Goal: Task Accomplishment & Management: Manage account settings

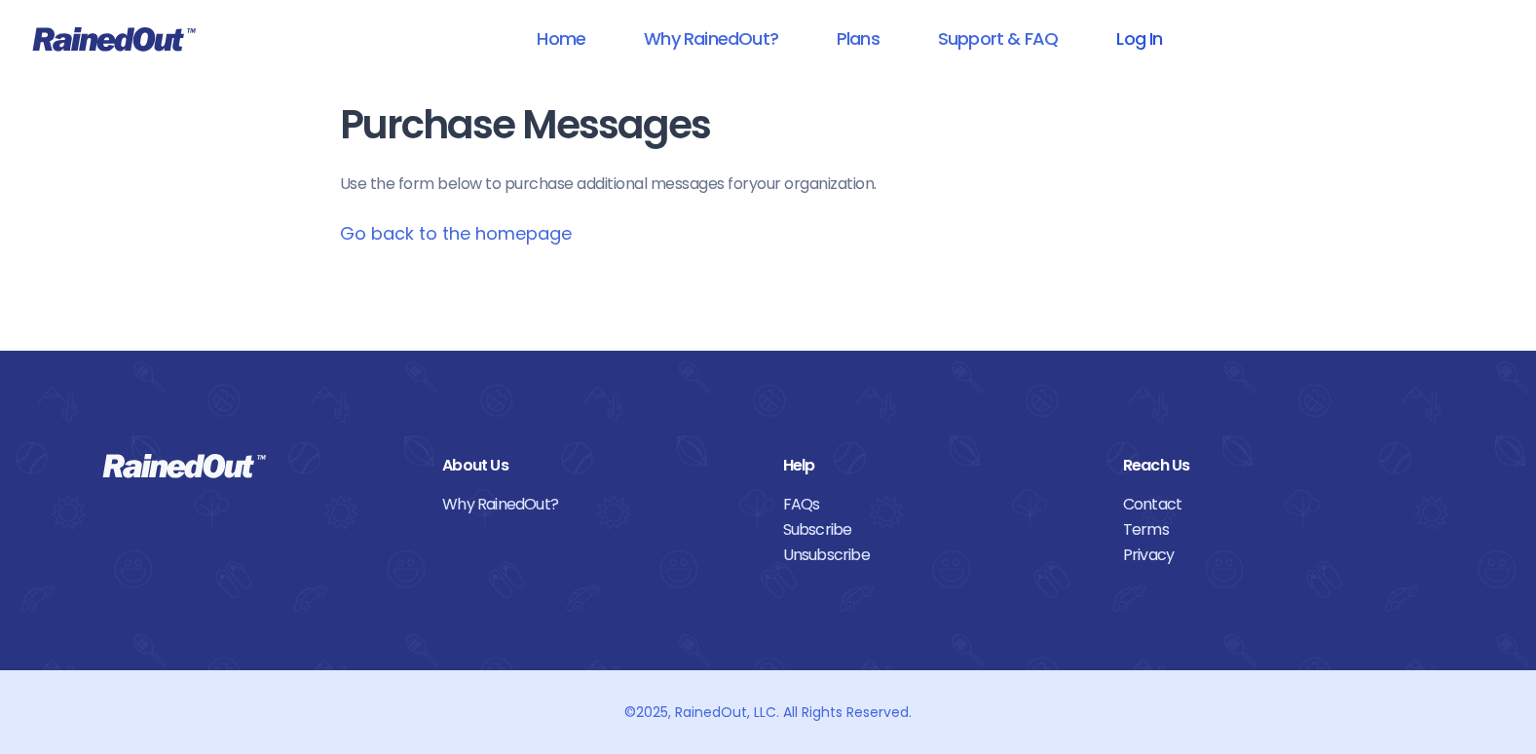
click at [1137, 57] on link "Log In" at bounding box center [1139, 39] width 96 height 44
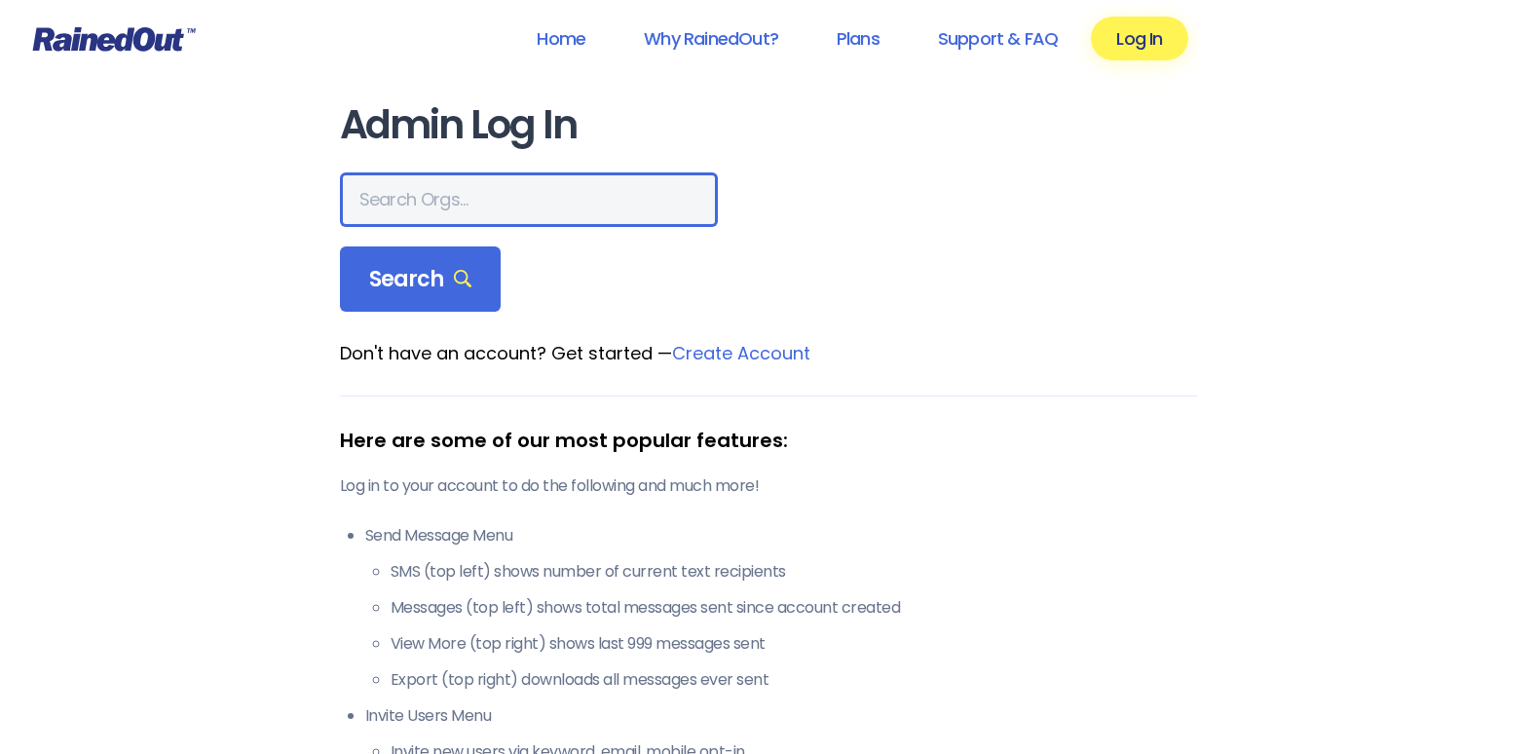
click at [506, 174] on input "text" at bounding box center [529, 199] width 378 height 55
type input "[PERSON_NAME] field dragway"
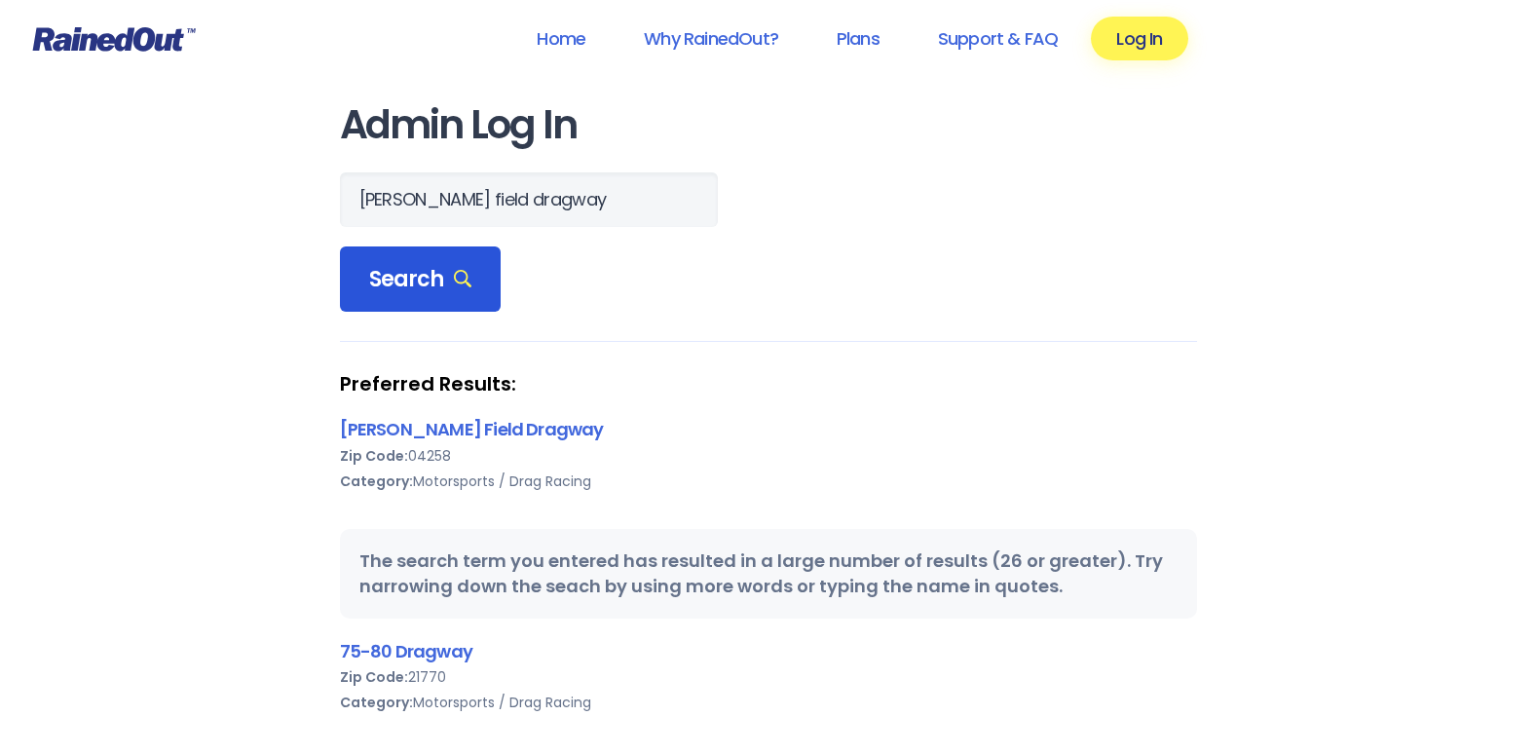
click at [465, 270] on icon at bounding box center [463, 279] width 19 height 19
click at [454, 425] on link "[PERSON_NAME] Field Dragway" at bounding box center [472, 429] width 264 height 24
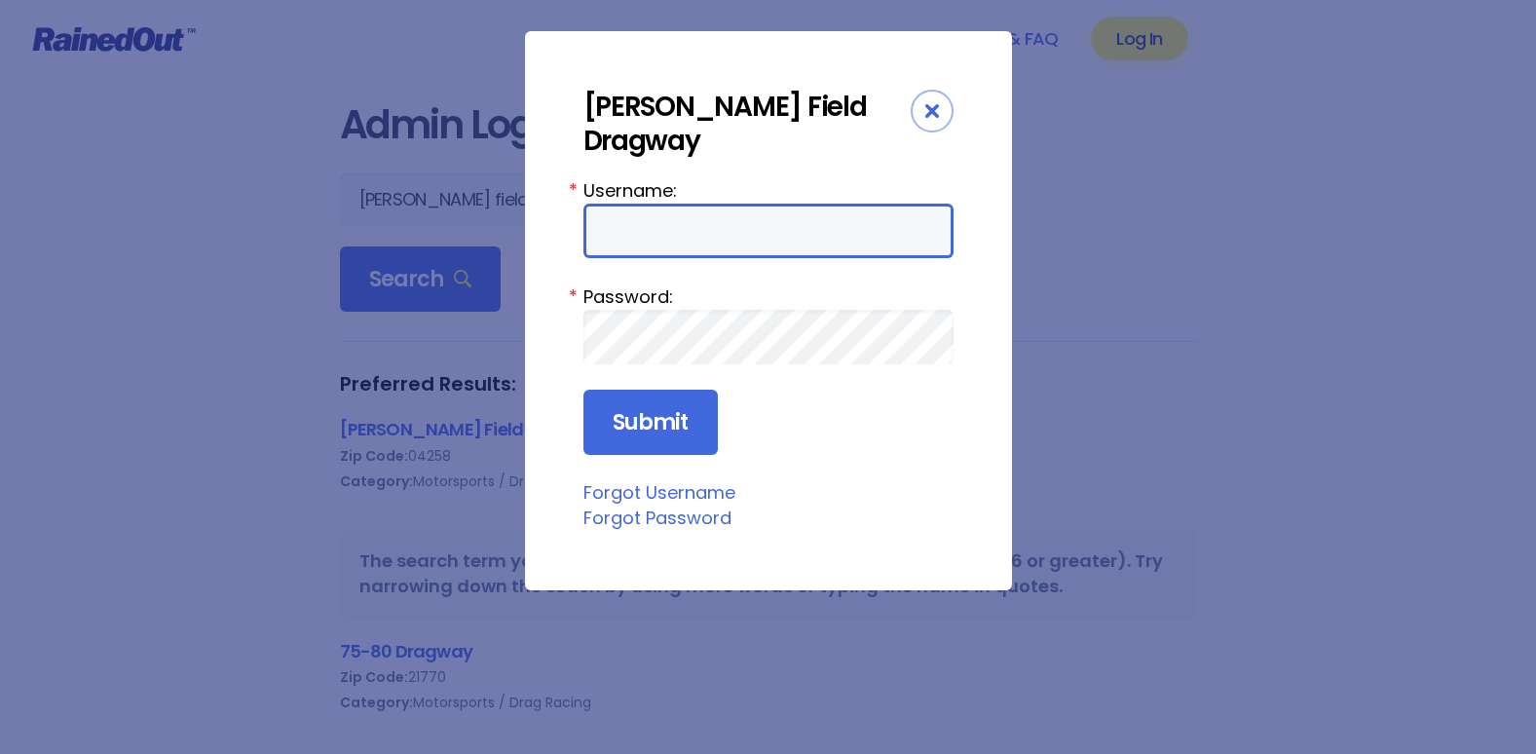
type input "FernaldFieldDragway"
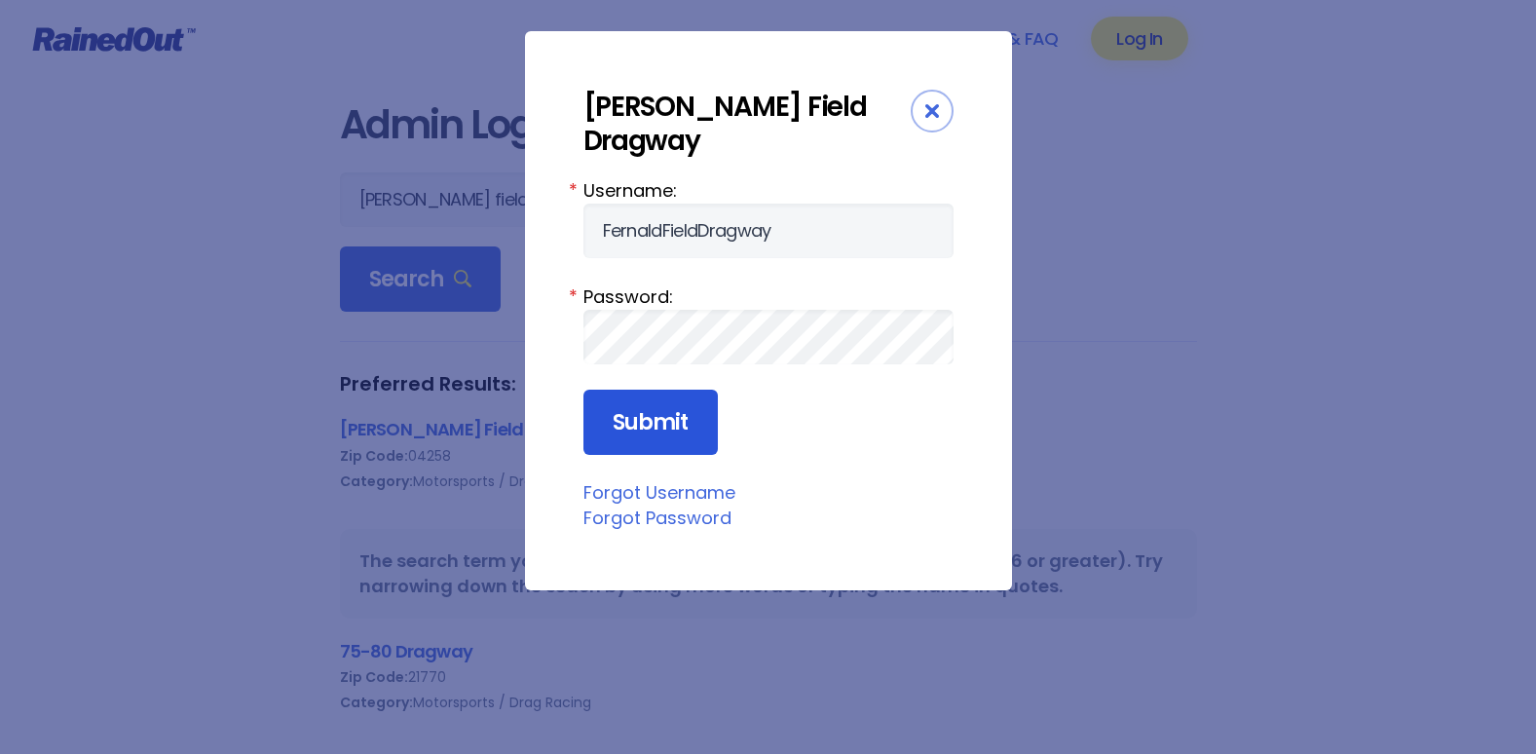
click at [631, 390] on input "Submit" at bounding box center [650, 423] width 134 height 66
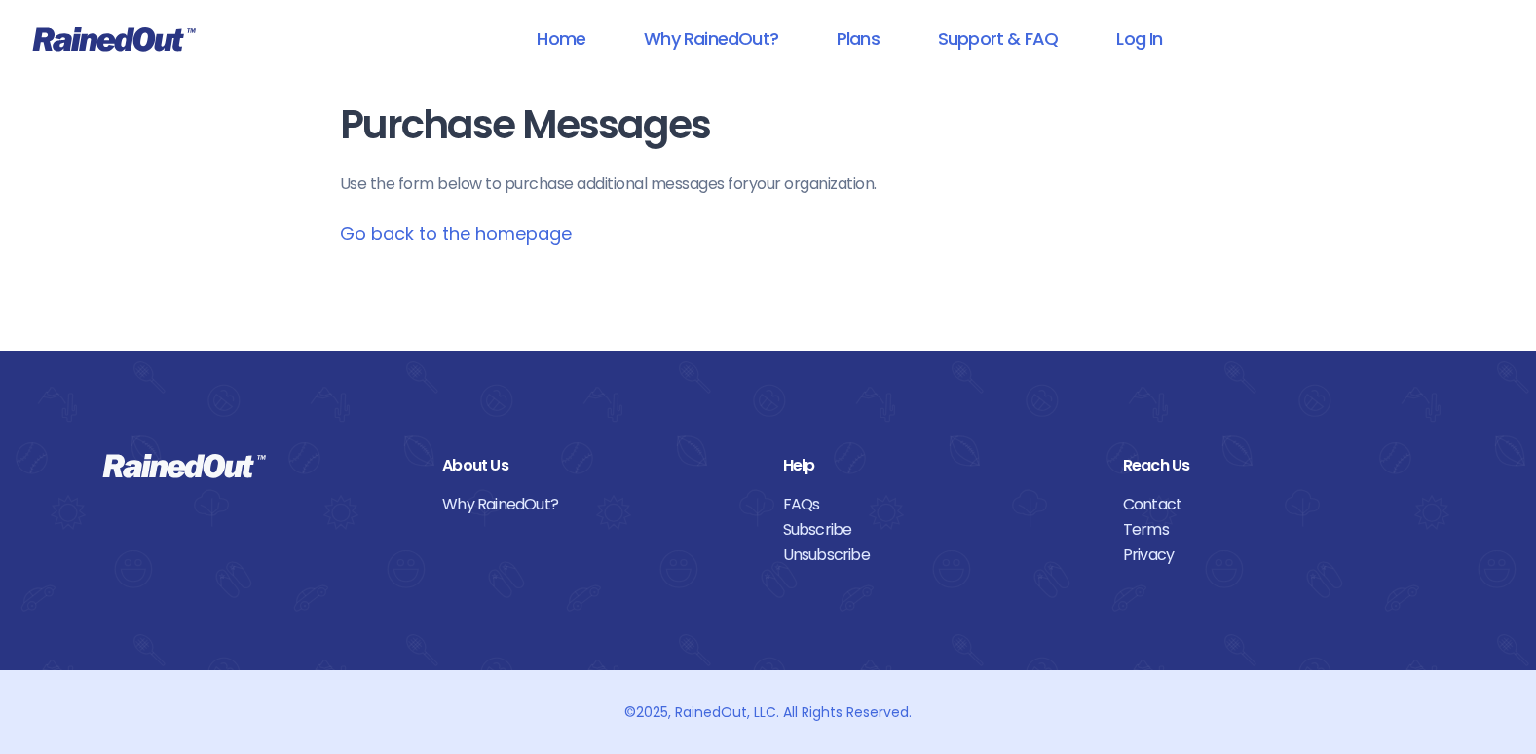
click at [518, 239] on link "Go back to the homepage" at bounding box center [456, 233] width 232 height 24
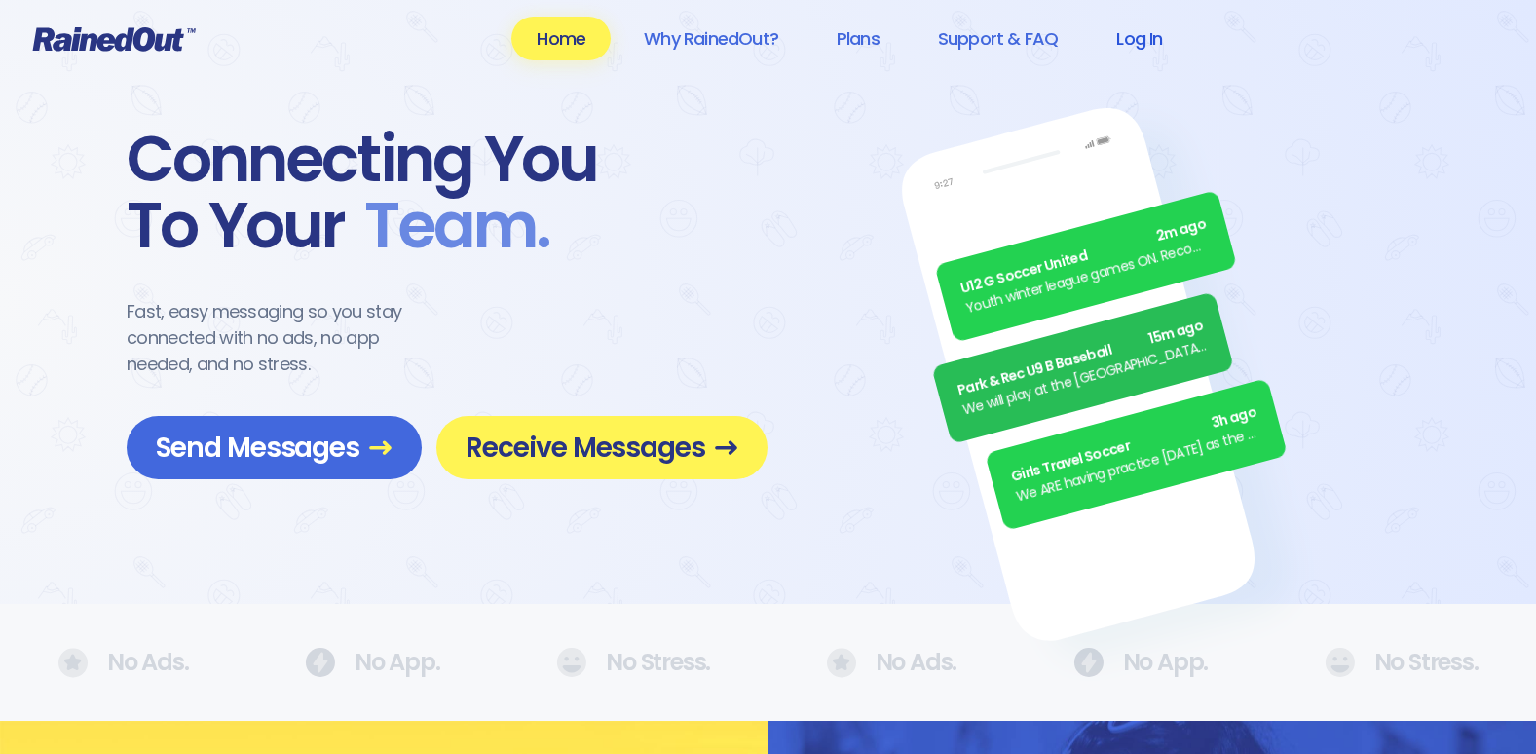
click at [1131, 44] on link "Log In" at bounding box center [1139, 39] width 96 height 44
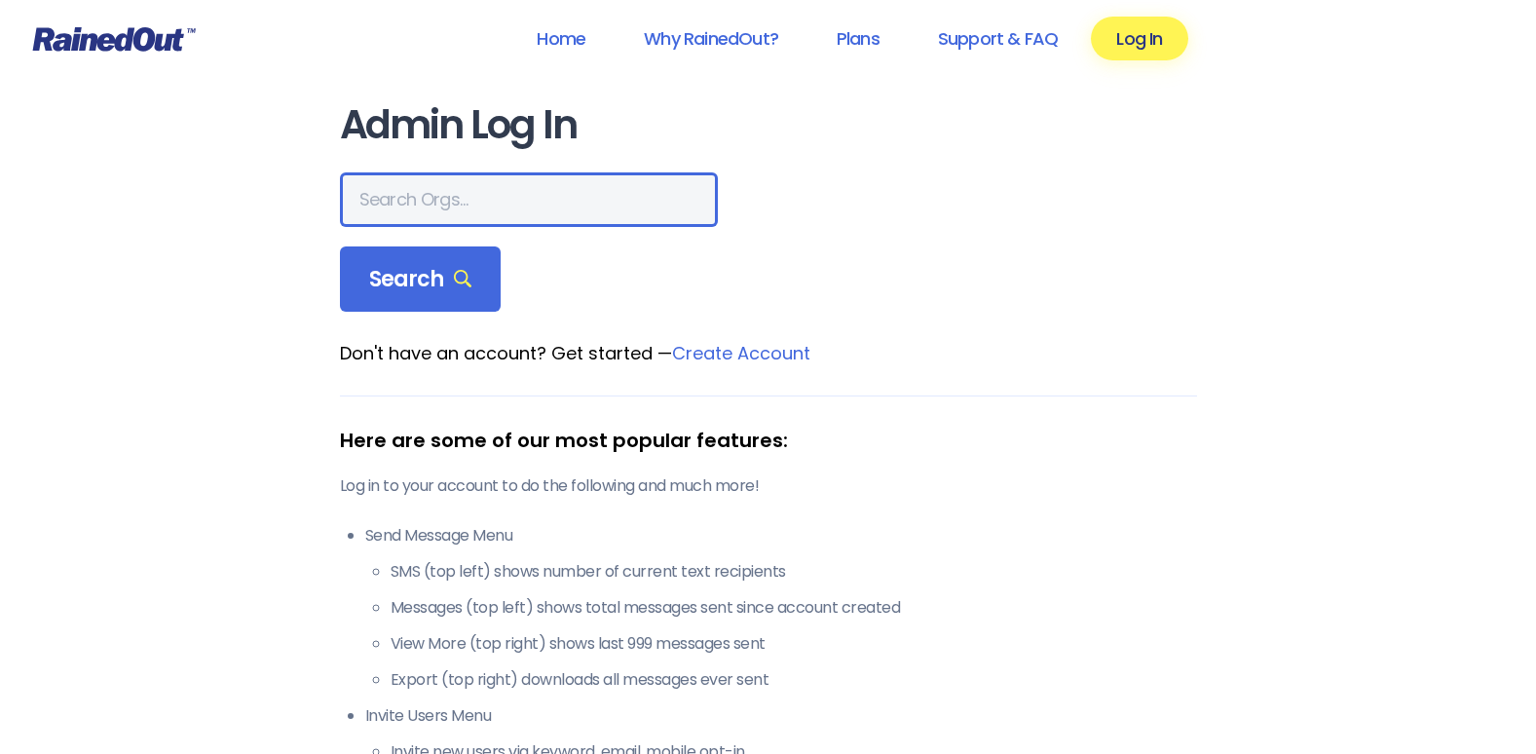
click at [486, 172] on input "text" at bounding box center [529, 199] width 378 height 55
type input "[PERSON_NAME] field dragway"
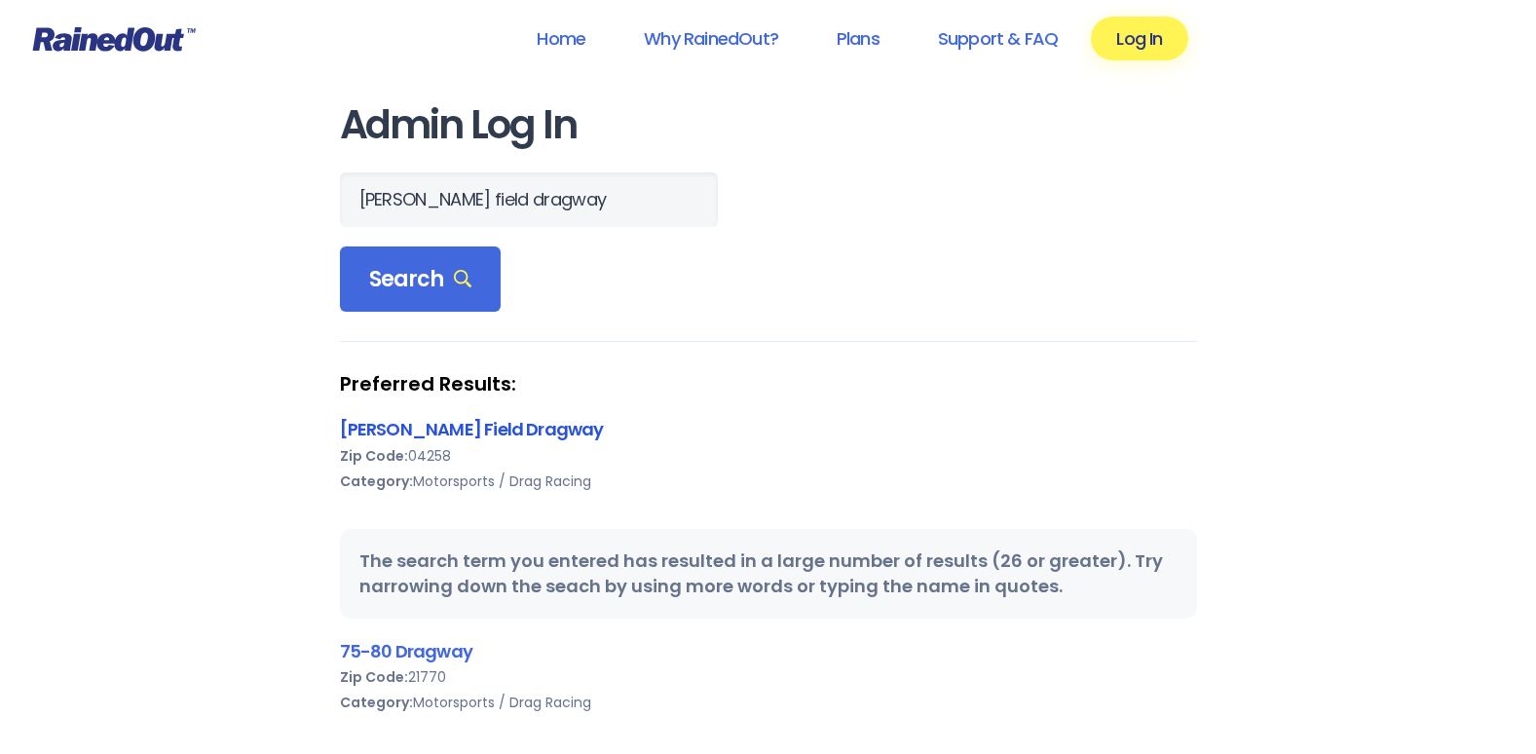
click at [460, 428] on link "[PERSON_NAME] Field Dragway" at bounding box center [472, 429] width 264 height 24
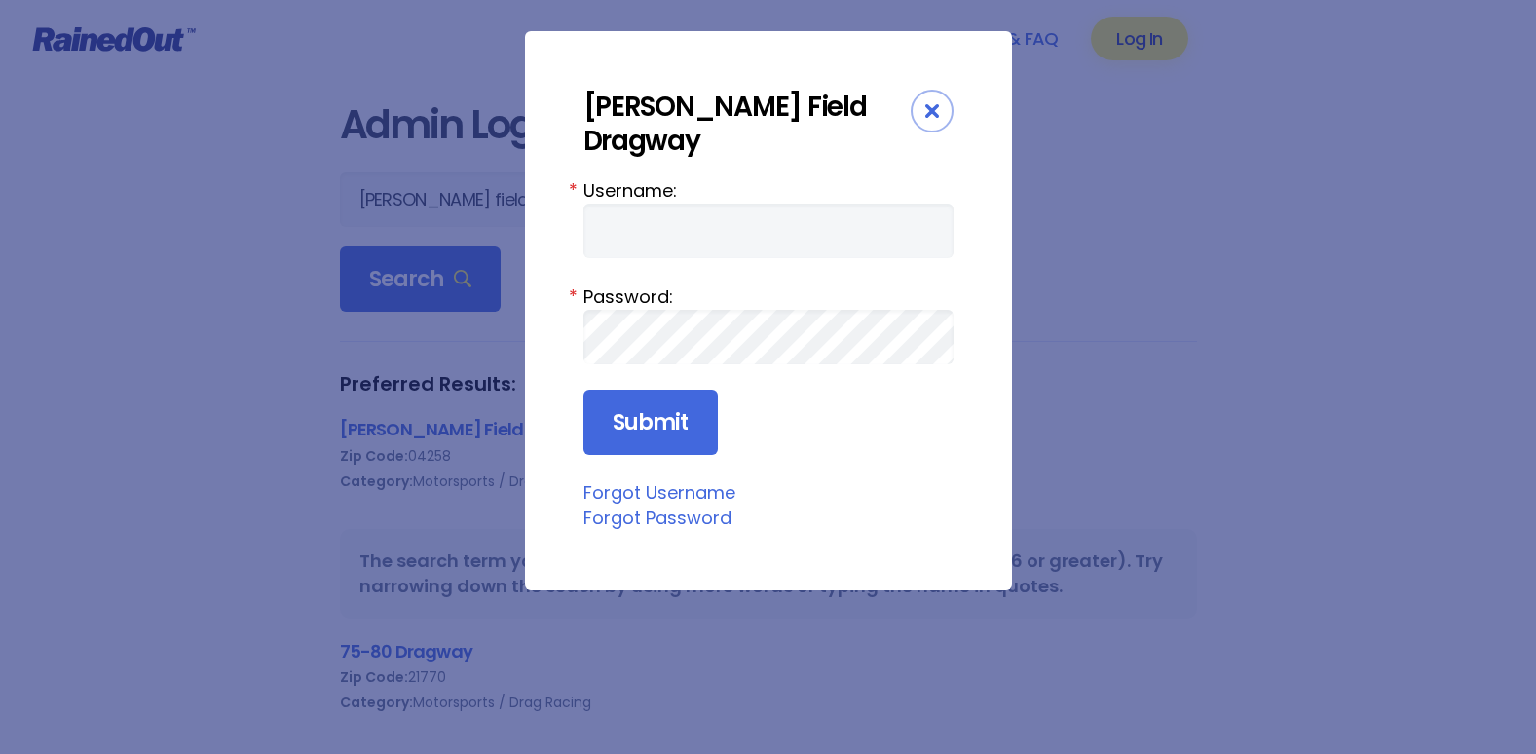
click at [647, 505] on link "Forgot Password" at bounding box center [657, 517] width 148 height 24
